Goal: Task Accomplishment & Management: Manage account settings

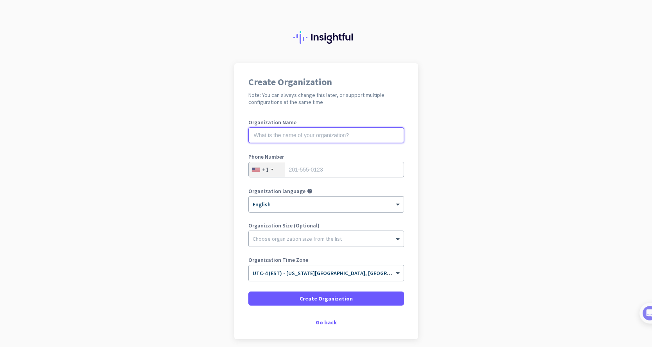
click at [293, 140] on input "text" at bounding box center [326, 136] width 156 height 16
type input "Pink Mask Group"
click at [274, 170] on div "+1" at bounding box center [267, 169] width 36 height 15
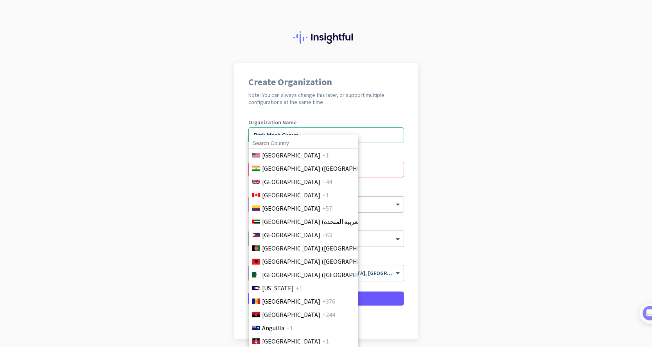
click at [268, 144] on input at bounding box center [304, 143] width 110 height 10
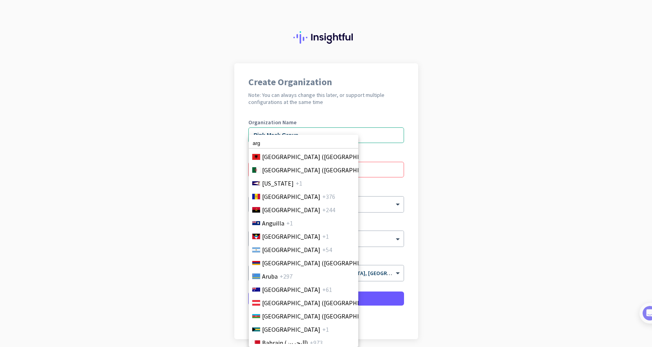
scroll to position [108, 0]
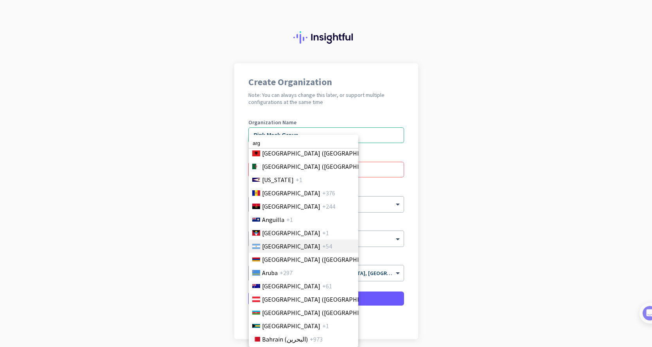
type input "arg"
click at [271, 246] on span "Argentina" at bounding box center [291, 246] width 58 height 9
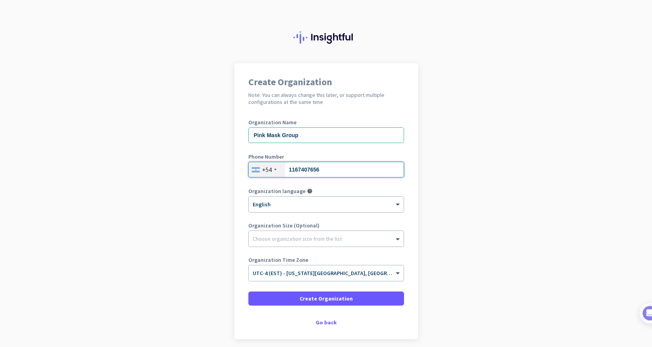
type input "1167407656"
click at [280, 203] on div at bounding box center [326, 202] width 155 height 7
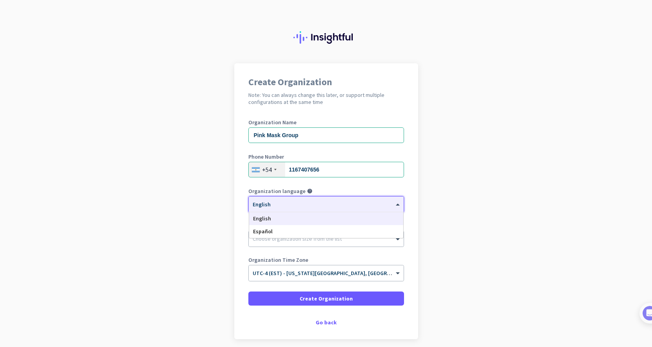
click at [280, 203] on div at bounding box center [326, 202] width 155 height 7
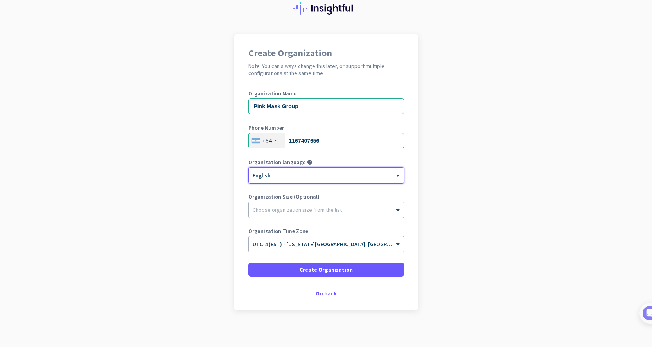
scroll to position [31, 0]
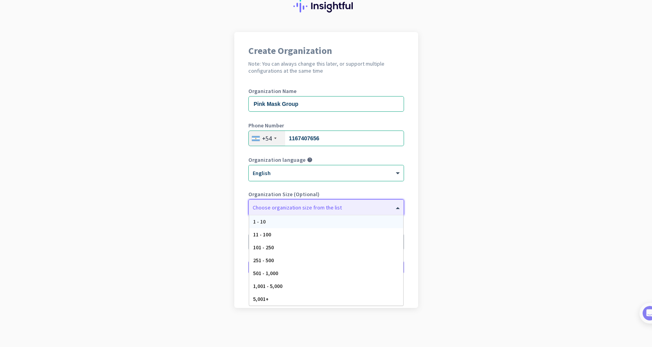
click at [259, 210] on div "Choose organization size from the list" at bounding box center [297, 207] width 89 height 7
click at [260, 237] on span "11 - 100" at bounding box center [262, 234] width 18 height 7
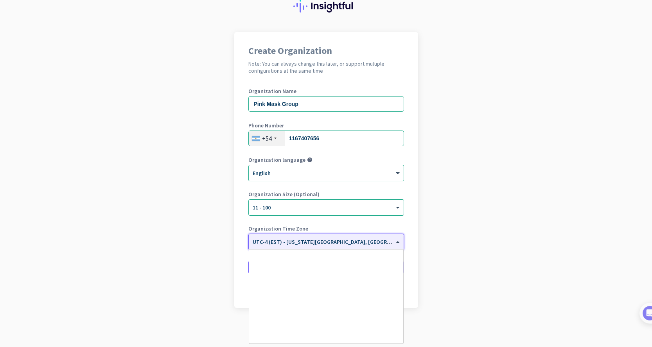
click at [288, 243] on span "UTC-4 (EST) - New York City, Brooklyn, Queens, Philadelphia" at bounding box center [389, 242] width 272 height 7
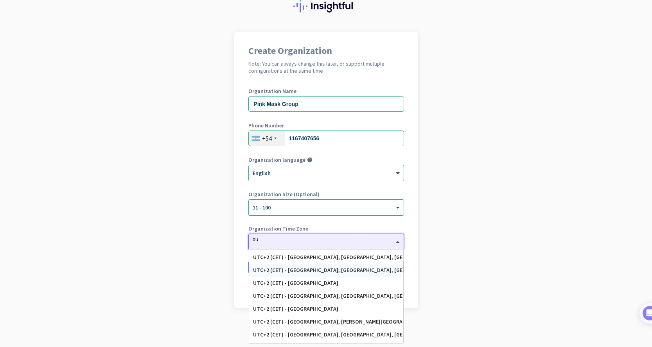
scroll to position [229, 0]
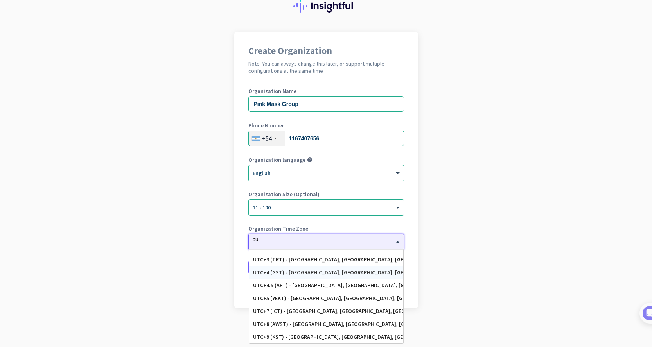
type input "bue"
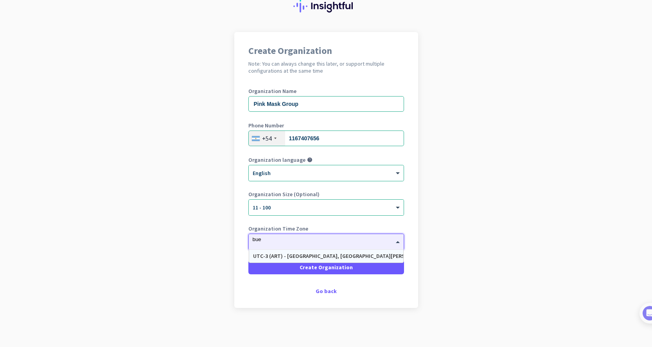
click at [311, 256] on div "UTC-3 (ART) - Buenos Aires, Córdoba, Rosario, Mar del Plata" at bounding box center [326, 256] width 146 height 7
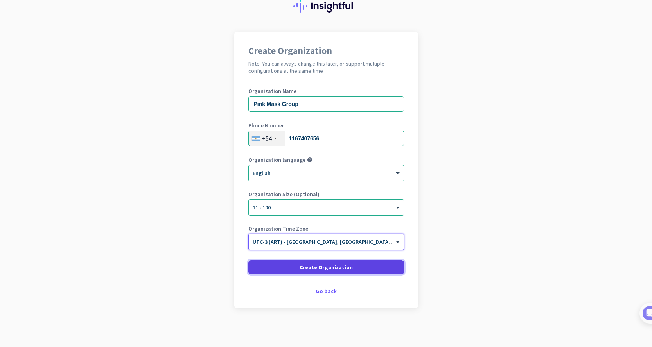
click at [307, 267] on span "Create Organization" at bounding box center [326, 268] width 53 height 8
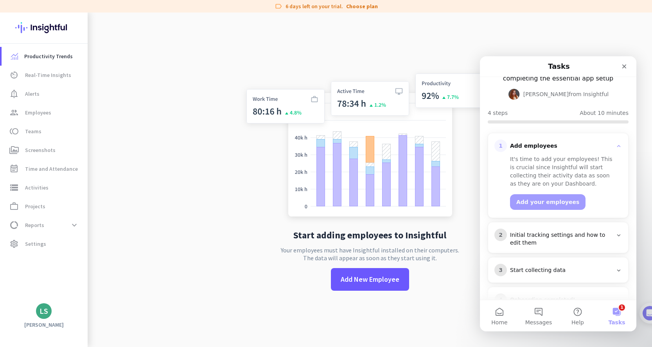
scroll to position [61, 0]
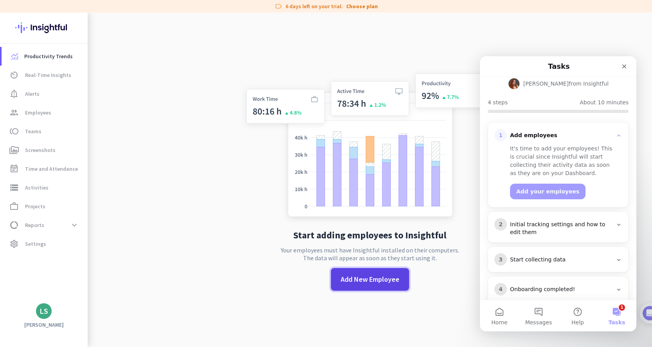
click at [364, 288] on span at bounding box center [370, 279] width 78 height 19
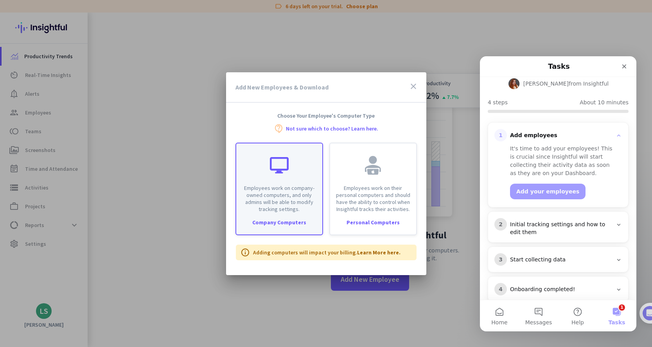
click at [274, 223] on div "Company Computers" at bounding box center [279, 222] width 86 height 5
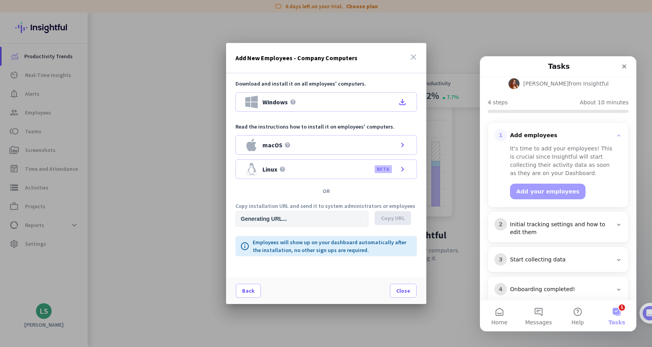
type input "https://app.insightful.io/#/installation/company?token=eyJhbGciOiJIUzI1NiIsInR5…"
click at [386, 217] on span "Copy URL" at bounding box center [393, 218] width 24 height 8
click at [403, 295] on span "Close" at bounding box center [403, 291] width 14 height 8
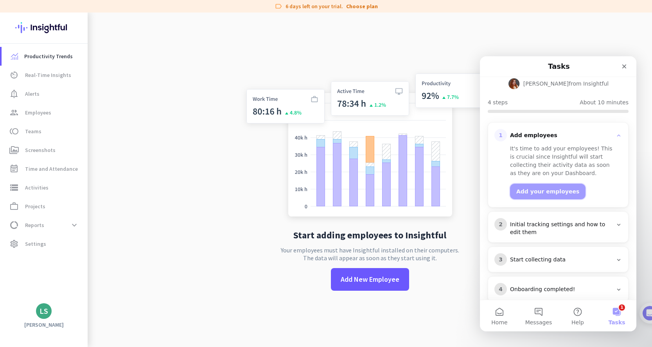
click at [560, 184] on button "Add your employees" at bounding box center [547, 192] width 75 height 16
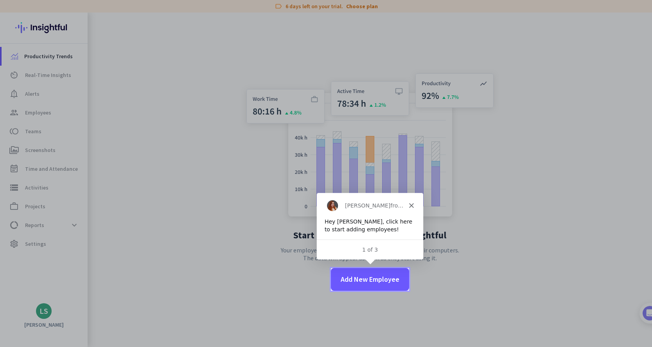
scroll to position [0, 0]
click at [384, 278] on span "Add New Employee" at bounding box center [370, 280] width 59 height 10
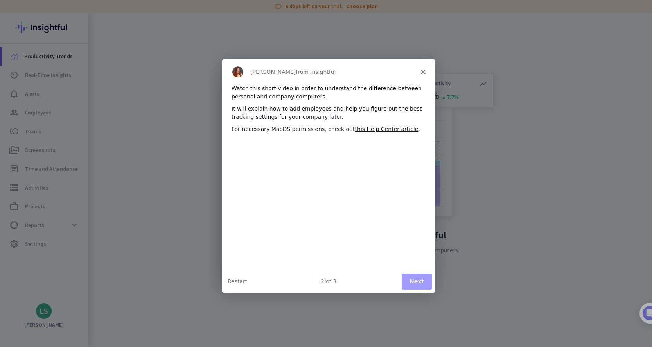
click at [421, 278] on button "Next" at bounding box center [416, 281] width 30 height 16
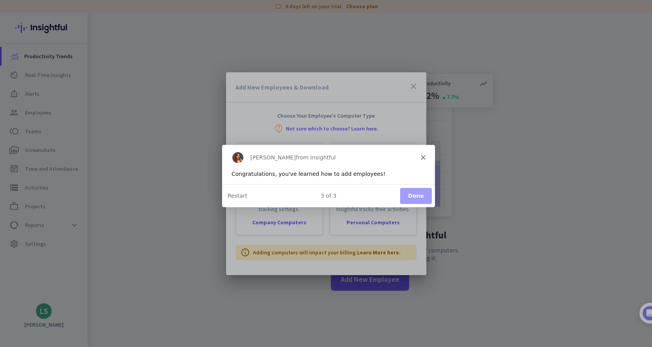
click at [411, 195] on button "Done" at bounding box center [415, 195] width 32 height 16
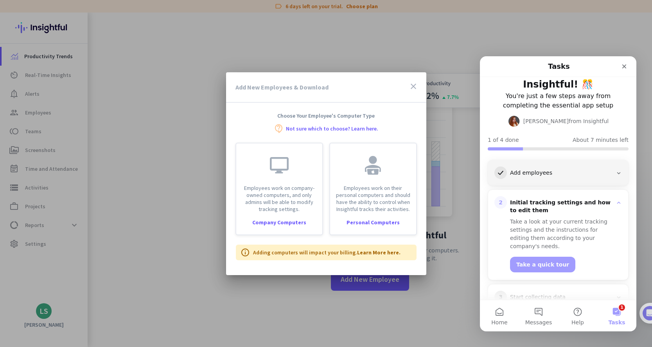
scroll to position [61, 0]
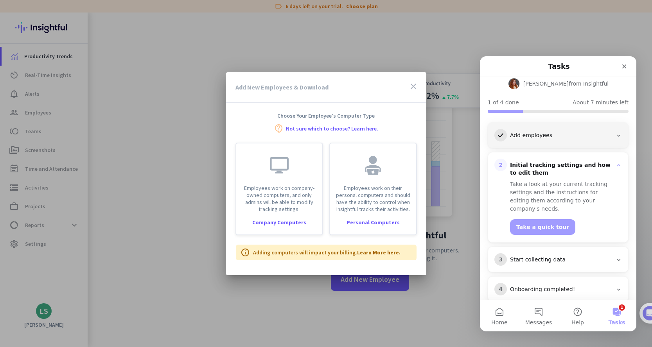
click at [414, 85] on icon "close" at bounding box center [413, 86] width 9 height 9
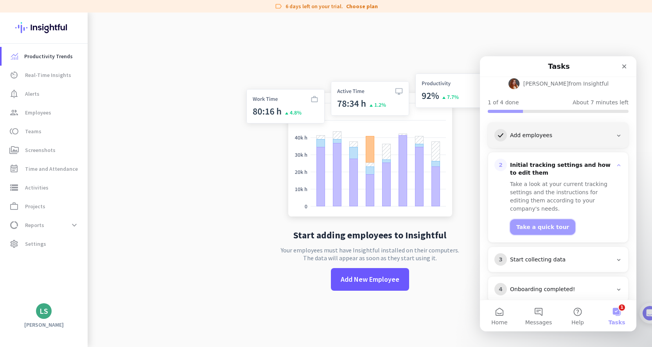
click at [549, 219] on button "Take a quick tour" at bounding box center [542, 227] width 65 height 16
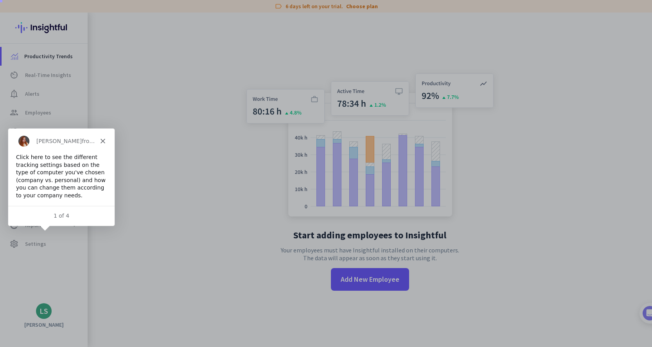
scroll to position [0, 0]
click at [43, 243] on span "Settings" at bounding box center [35, 243] width 21 height 9
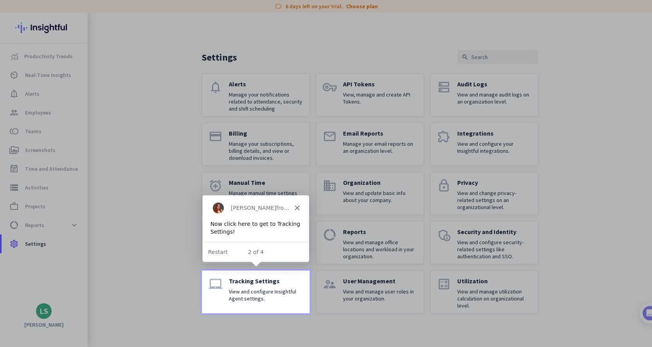
click at [247, 281] on p "Tracking Settings" at bounding box center [266, 281] width 74 height 8
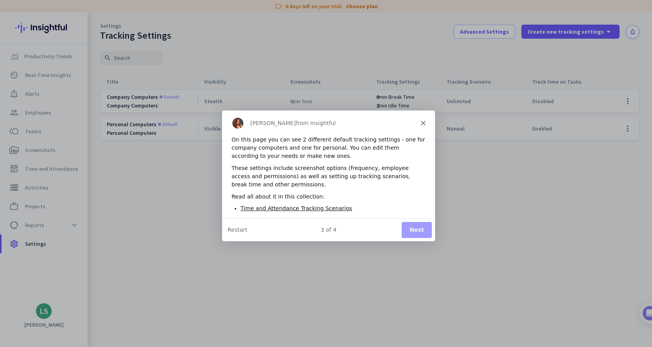
click at [423, 228] on button "Next" at bounding box center [416, 230] width 30 height 16
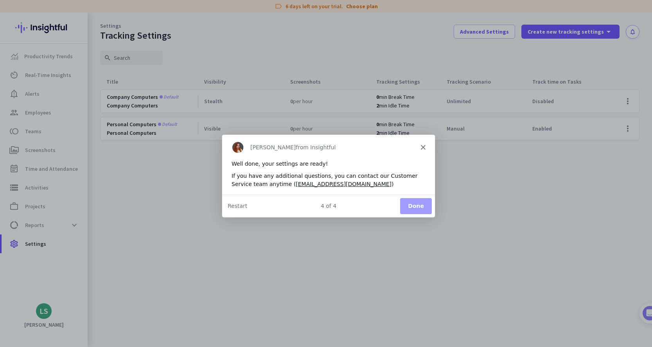
click at [407, 208] on button "Done" at bounding box center [415, 206] width 32 height 16
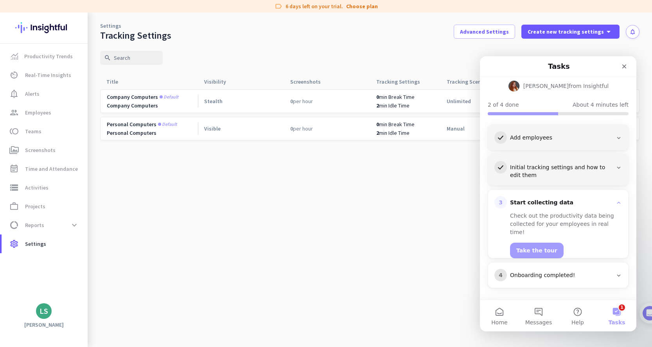
scroll to position [44, 0]
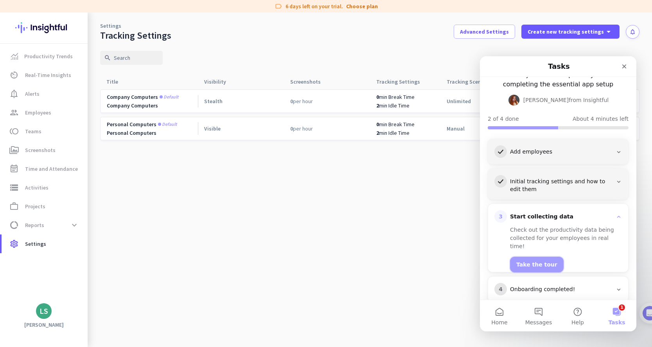
click at [540, 257] on button "Take the tour" at bounding box center [537, 265] width 54 height 16
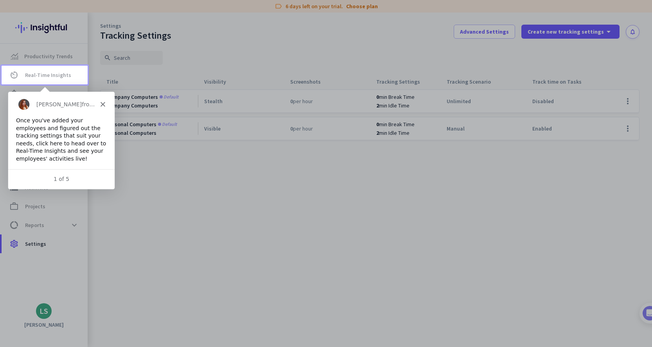
scroll to position [0, 0]
click at [54, 76] on span "Real-Time Insights" at bounding box center [48, 74] width 46 height 9
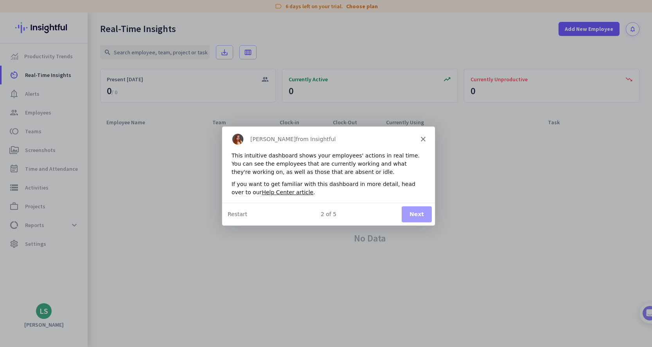
click at [418, 211] on button "Next" at bounding box center [416, 214] width 30 height 16
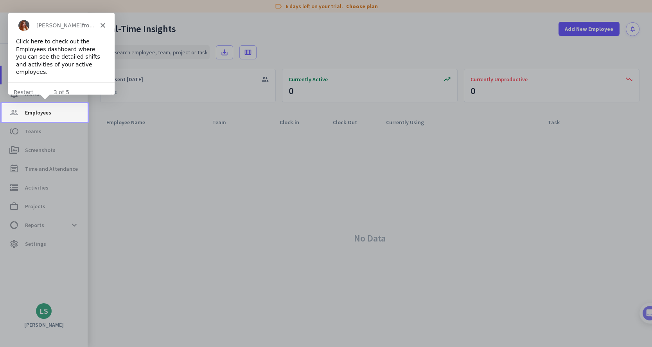
click at [48, 116] on span "Employees" at bounding box center [38, 112] width 26 height 9
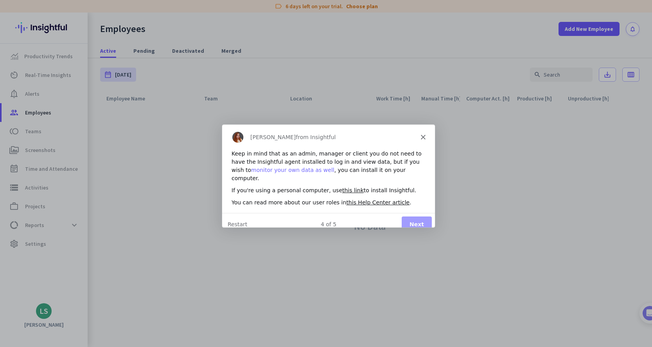
click at [268, 169] on link "monitor your own data as well" at bounding box center [291, 169] width 83 height 6
click at [425, 216] on button "Next" at bounding box center [416, 224] width 30 height 16
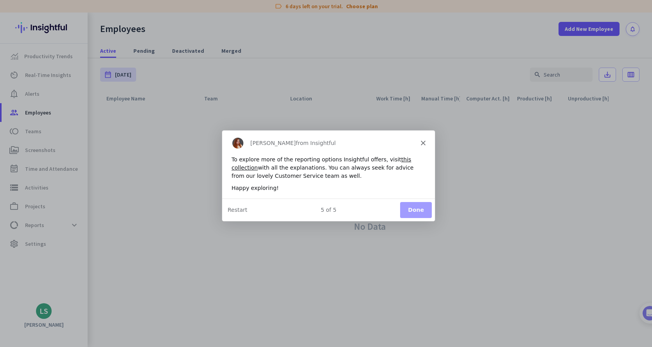
click at [419, 217] on button "Done" at bounding box center [415, 210] width 32 height 16
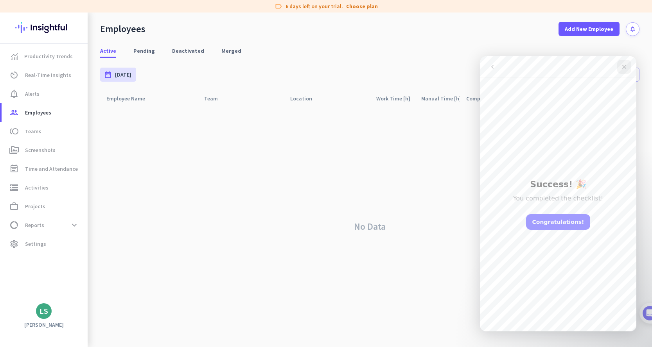
click at [624, 66] on icon "Close" at bounding box center [624, 67] width 4 height 4
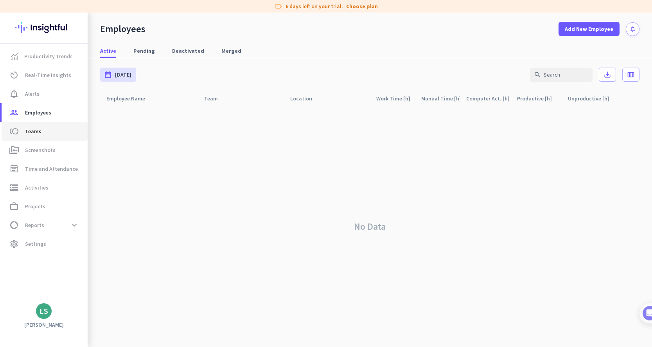
click at [41, 132] on span "toll Teams" at bounding box center [45, 131] width 74 height 9
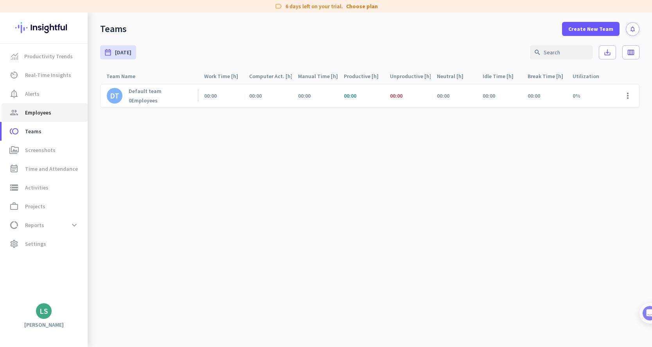
click at [57, 119] on link "group Employees" at bounding box center [45, 112] width 86 height 19
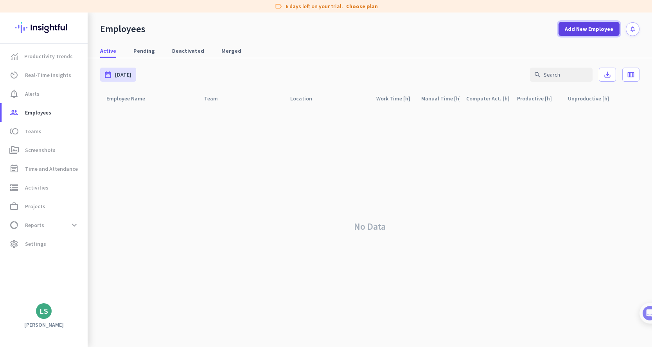
click at [592, 30] on span "Add New Employee" at bounding box center [589, 29] width 49 height 8
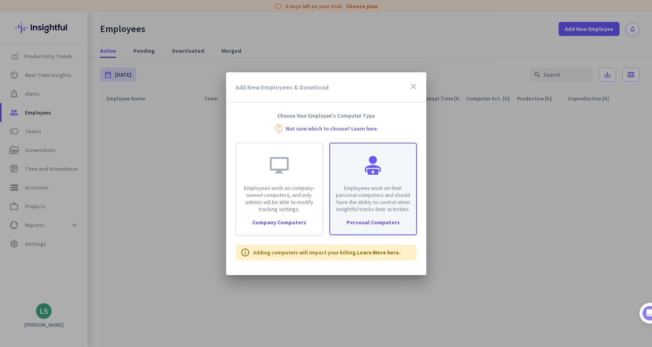
click at [372, 190] on p "Employees work on their personal computers and should have the ability to contr…" at bounding box center [373, 199] width 77 height 28
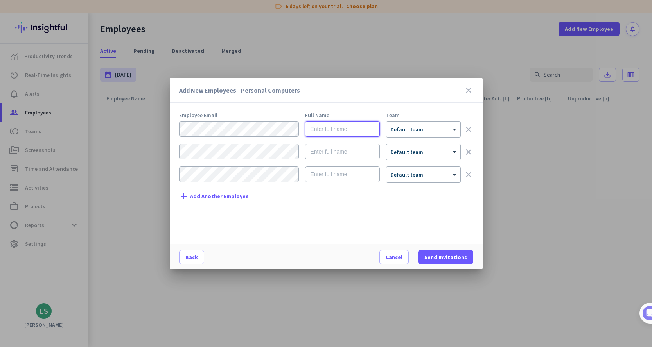
type input "Luciano Silvestrini"
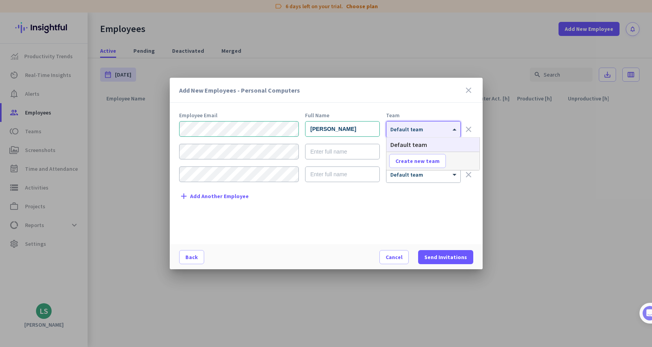
click at [408, 130] on span "Default team" at bounding box center [406, 129] width 33 height 7
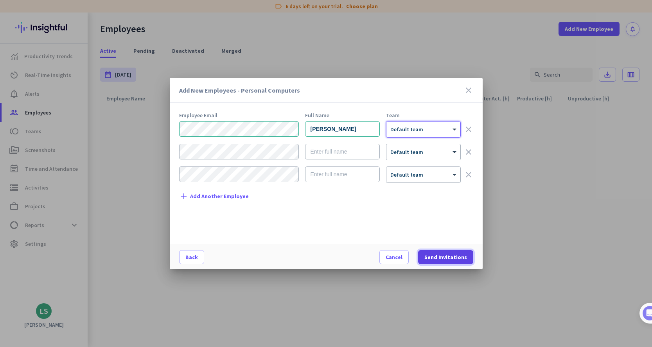
click at [457, 255] on span "Send Invitations" at bounding box center [445, 257] width 43 height 8
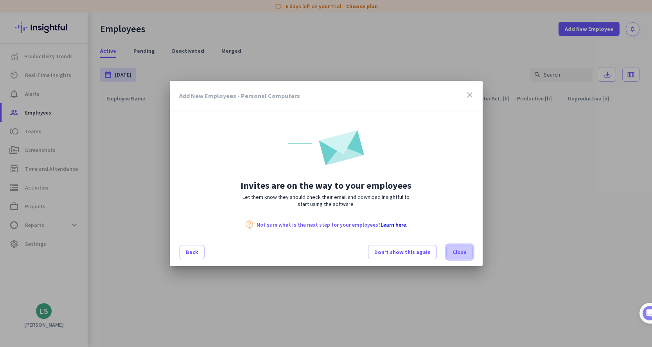
click at [456, 249] on span "Close" at bounding box center [460, 252] width 14 height 8
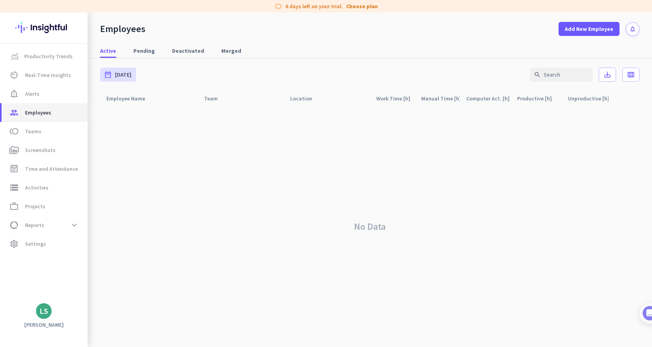
click at [39, 111] on span "Employees" at bounding box center [38, 112] width 26 height 9
click at [36, 63] on link "Productivity Trends" at bounding box center [45, 56] width 86 height 19
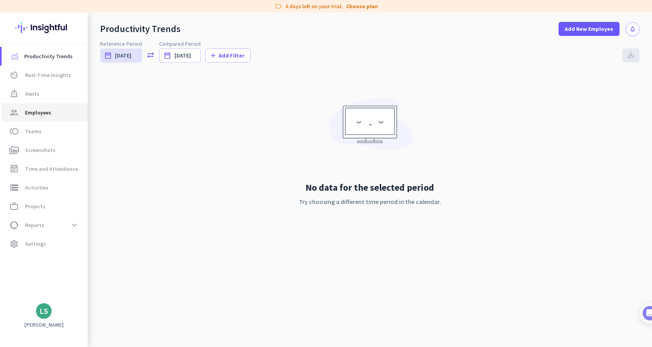
click at [34, 114] on span "Employees" at bounding box center [38, 112] width 26 height 9
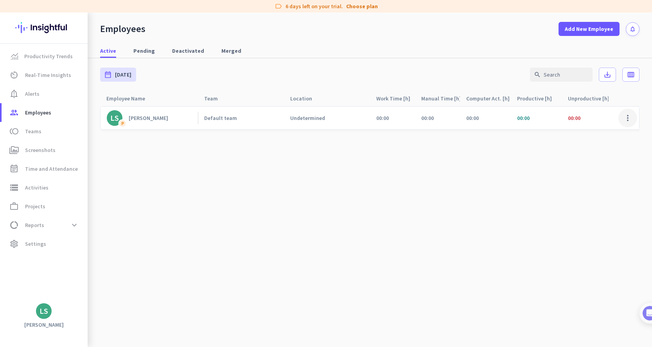
click at [632, 112] on span at bounding box center [627, 118] width 19 height 19
click at [474, 145] on div at bounding box center [326, 173] width 652 height 347
click at [142, 117] on div "Luciano Silvestrini" at bounding box center [149, 118] width 40 height 7
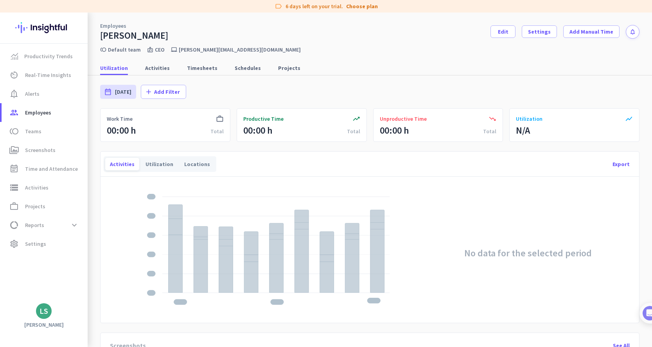
click at [30, 33] on img at bounding box center [43, 28] width 57 height 31
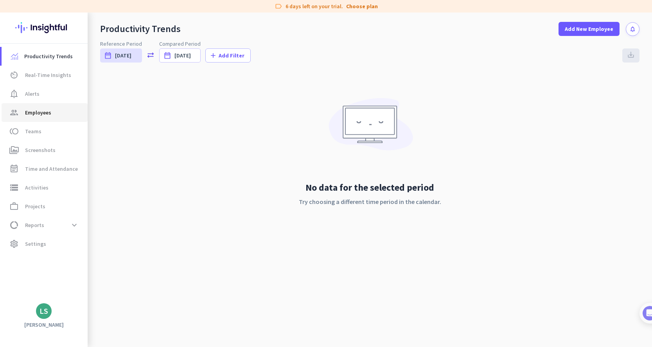
click at [36, 110] on span "Employees" at bounding box center [38, 112] width 26 height 9
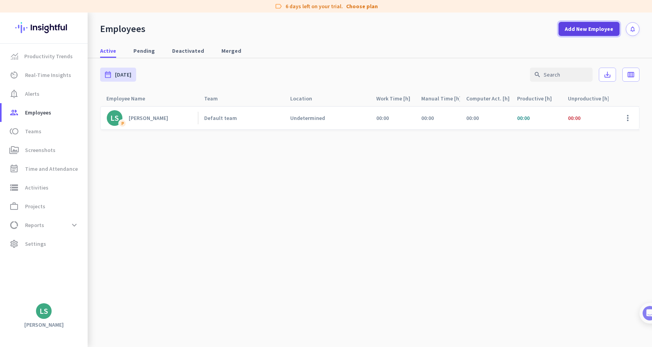
click at [596, 30] on span "Add New Employee" at bounding box center [589, 29] width 49 height 8
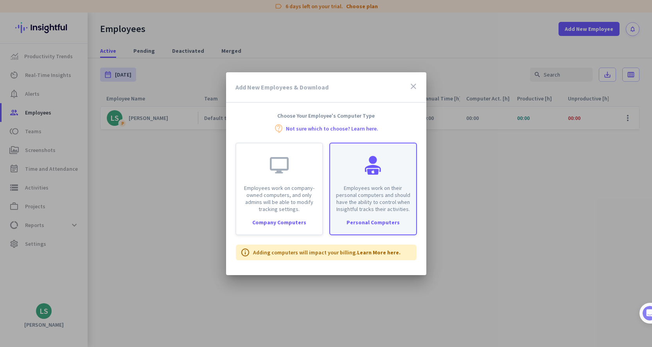
click at [352, 212] on p "Employees work on their personal computers and should have the ability to contr…" at bounding box center [373, 199] width 77 height 28
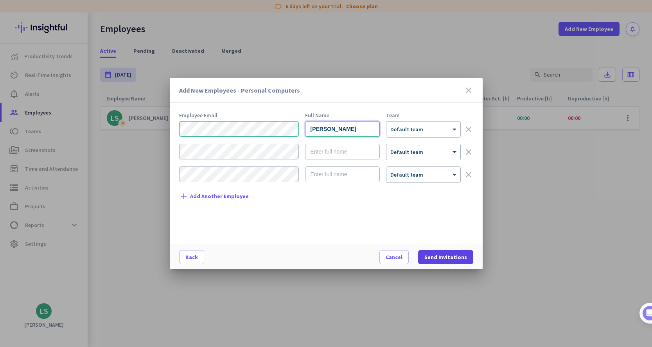
type input "Luciano Silvestrini"
click at [433, 260] on span "Send Invitations" at bounding box center [445, 257] width 43 height 8
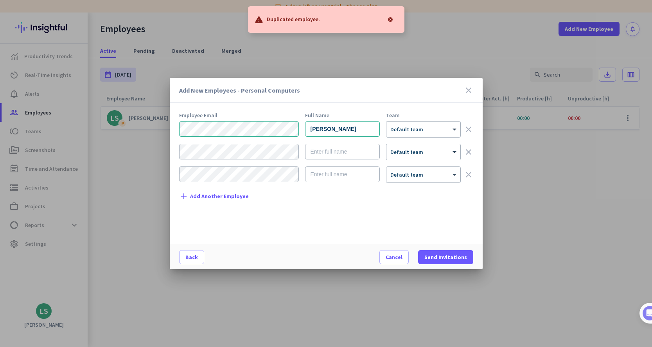
click at [392, 19] on div at bounding box center [391, 20] width 16 height 16
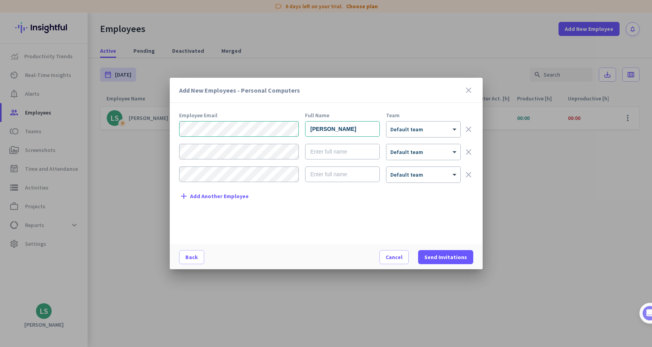
click at [466, 92] on icon "close" at bounding box center [468, 90] width 9 height 9
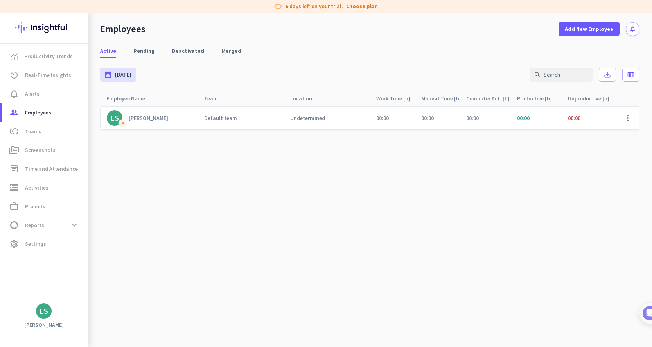
click at [140, 118] on div "Luciano Silvestrini" at bounding box center [149, 118] width 40 height 7
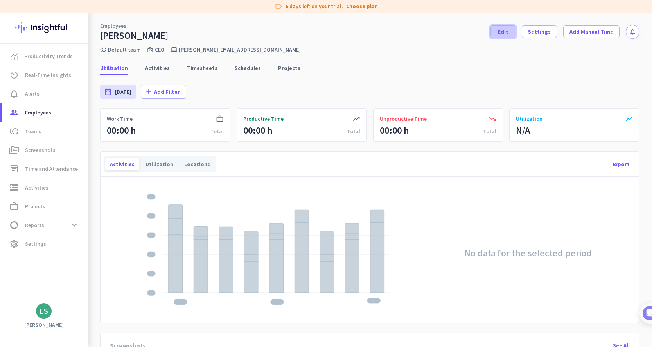
click at [508, 32] on span "Edit" at bounding box center [503, 32] width 11 height 8
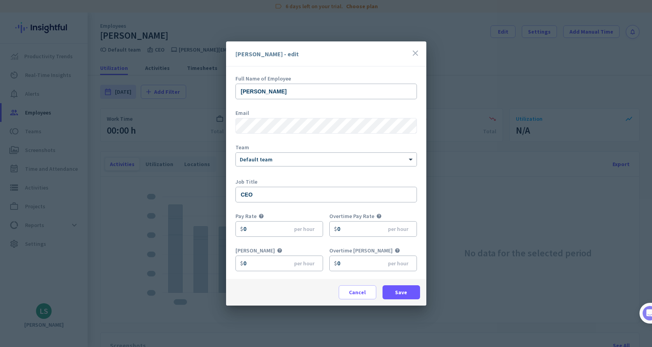
scroll to position [34, 0]
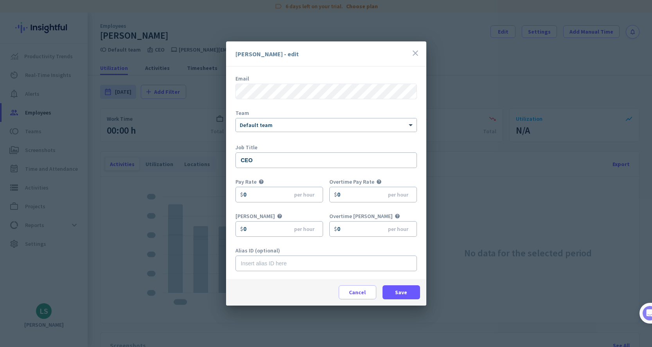
click at [418, 53] on icon "close" at bounding box center [415, 53] width 9 height 9
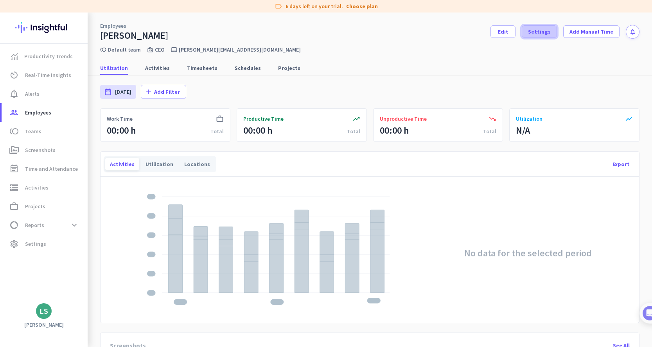
click at [535, 34] on span "Settings" at bounding box center [539, 32] width 23 height 8
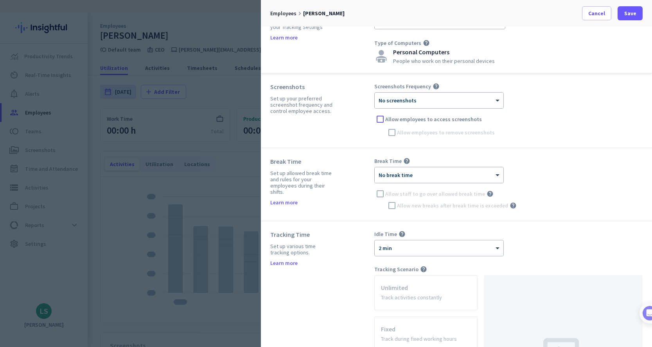
scroll to position [0, 0]
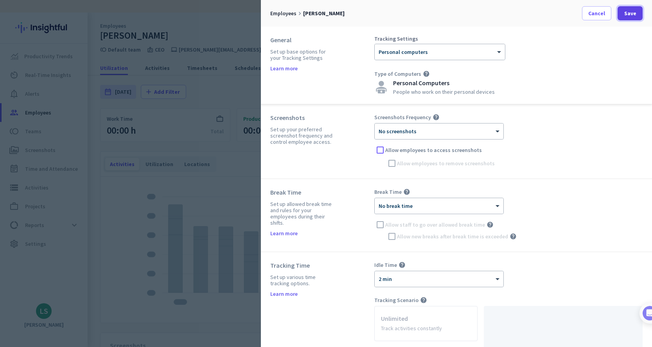
click at [633, 14] on span "Save" at bounding box center [630, 13] width 12 height 8
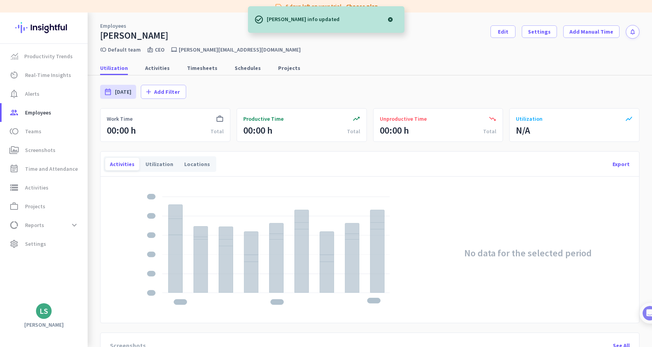
click at [47, 309] on div "LS" at bounding box center [44, 311] width 9 height 8
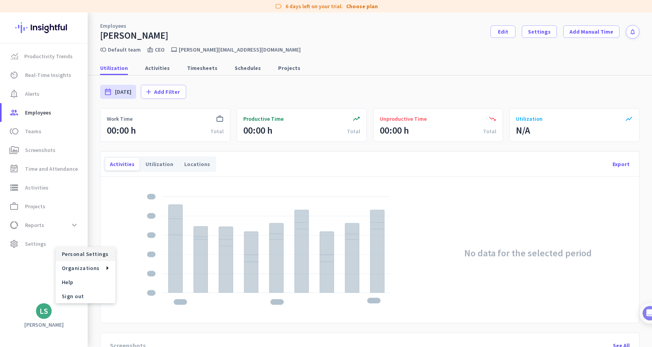
click at [78, 253] on span "Personal Settings" at bounding box center [85, 254] width 47 height 7
